Goal: Task Accomplishment & Management: Manage account settings

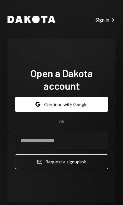
click at [104, 20] on div "Sign in Right Caret" at bounding box center [106, 20] width 20 height 6
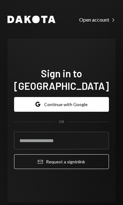
click at [35, 132] on input "email" at bounding box center [61, 141] width 95 height 18
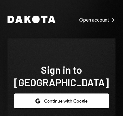
click at [87, 94] on button "Google Continue with Google" at bounding box center [61, 101] width 95 height 15
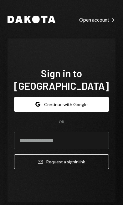
click at [79, 137] on input "email" at bounding box center [61, 141] width 95 height 18
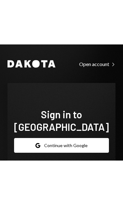
scroll to position [67, 0]
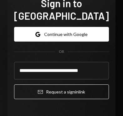
type input "**********"
click at [83, 85] on button "Email Request a sign in link" at bounding box center [61, 92] width 95 height 15
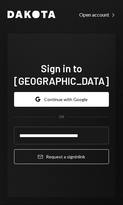
scroll to position [0, 0]
